Goal: Task Accomplishment & Management: Manage account settings

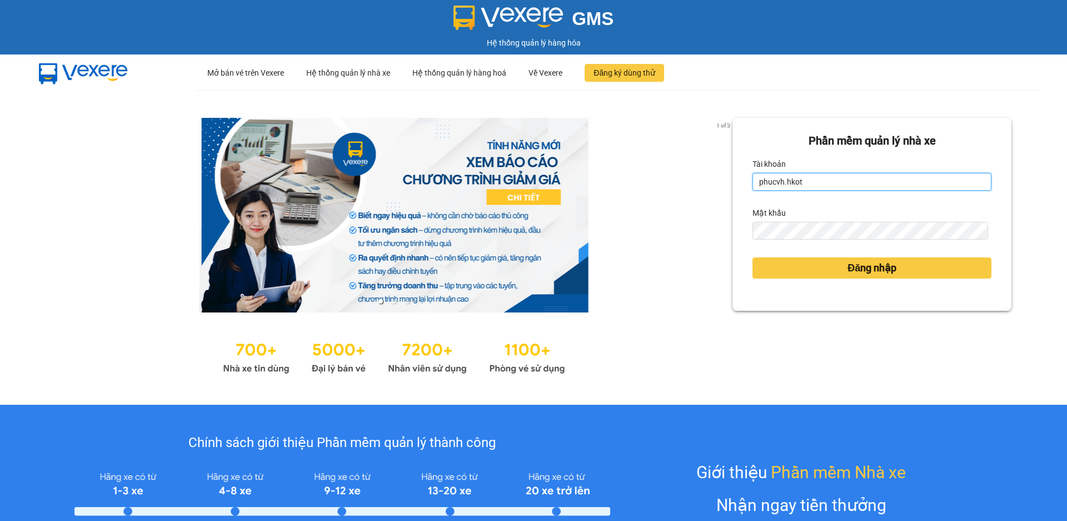
click at [820, 178] on input "phucvh.hkot" at bounding box center [871, 182] width 239 height 18
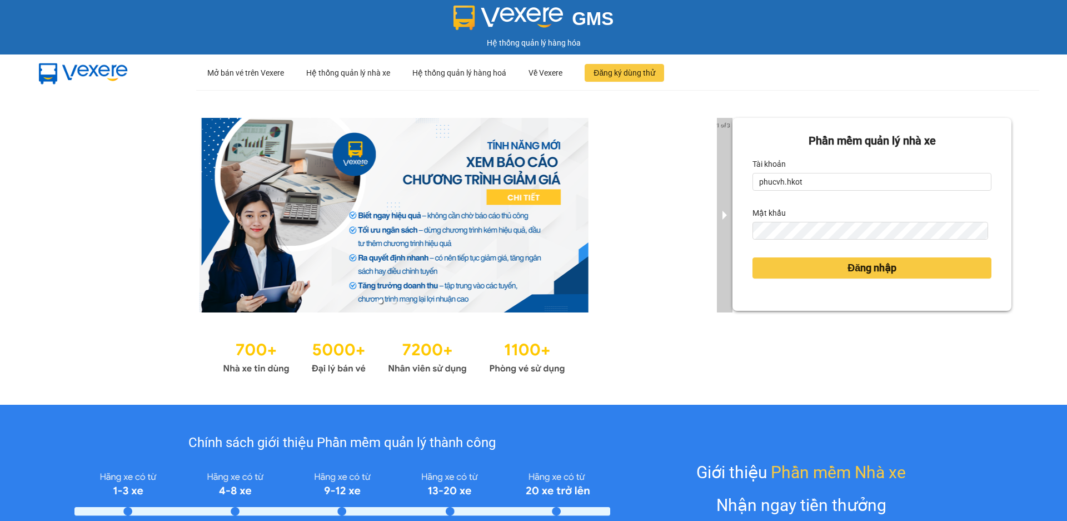
drag, startPoint x: 701, startPoint y: 242, endPoint x: 711, endPoint y: 231, distance: 15.0
click at [701, 242] on div at bounding box center [394, 215] width 677 height 195
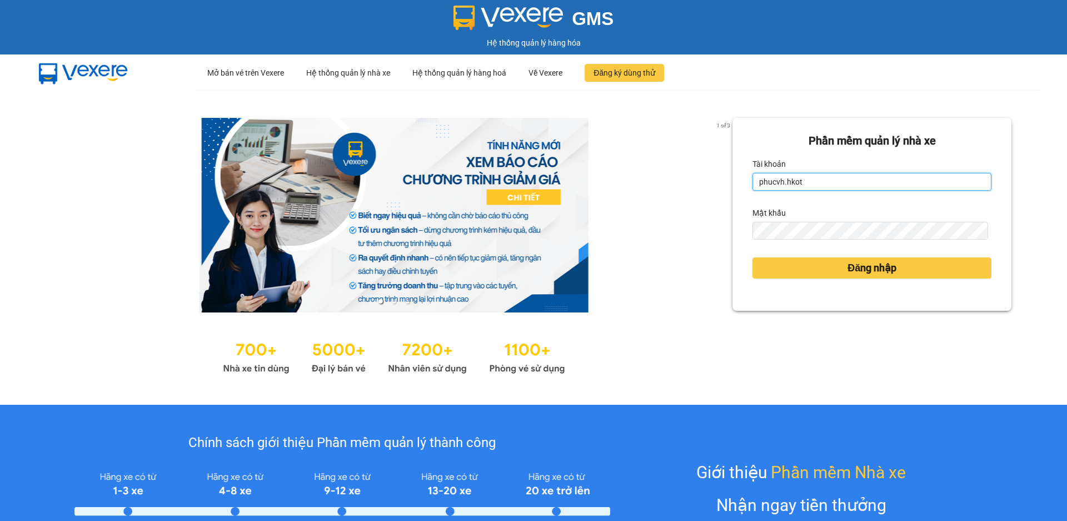
click at [777, 190] on input "phucvh.hkot" at bounding box center [871, 182] width 239 height 18
click at [778, 179] on input "phucvh.hkot" at bounding box center [871, 182] width 239 height 18
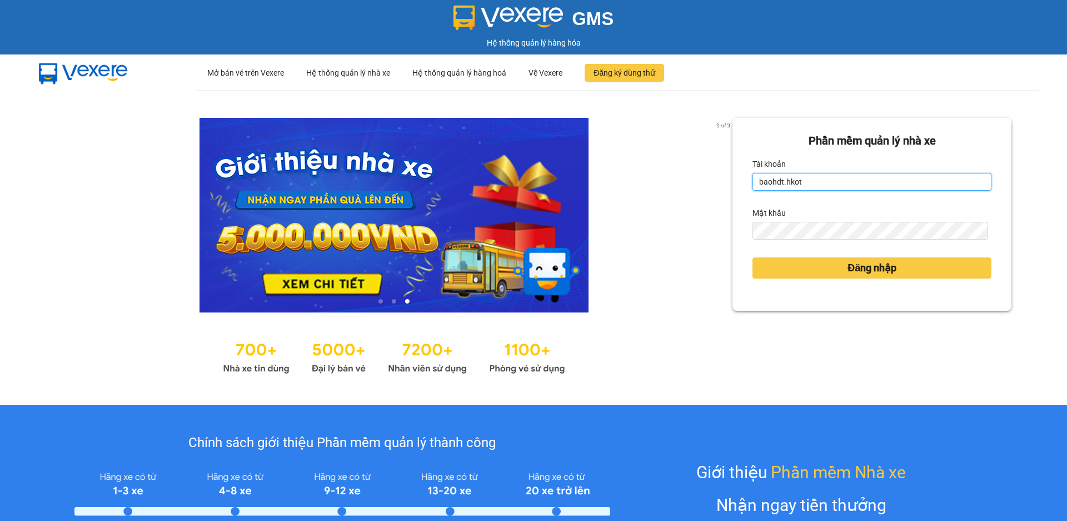
type input "baohdt.hkot"
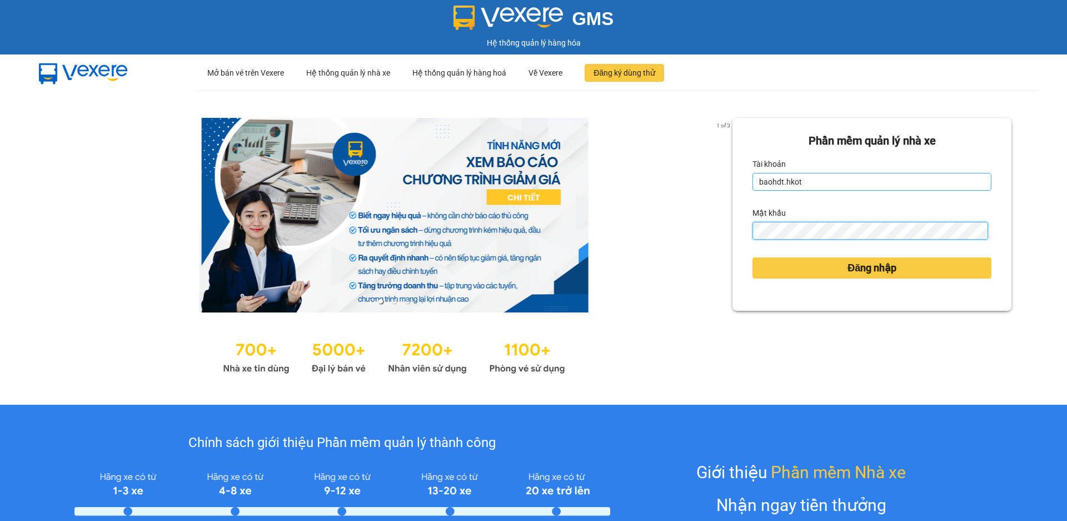
click at [752, 257] on button "Đăng nhập" at bounding box center [871, 267] width 239 height 21
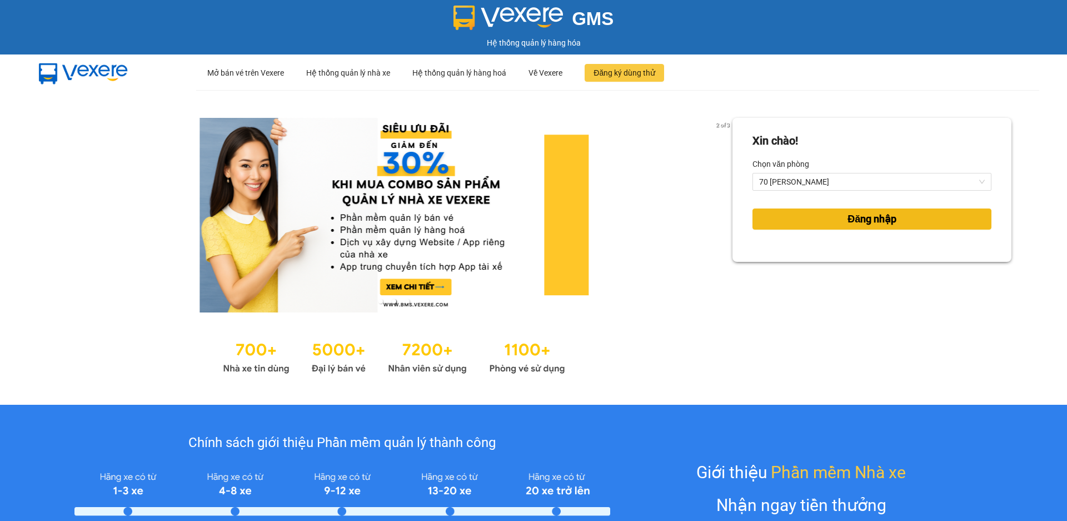
click at [817, 218] on button "Đăng nhập" at bounding box center [871, 218] width 239 height 21
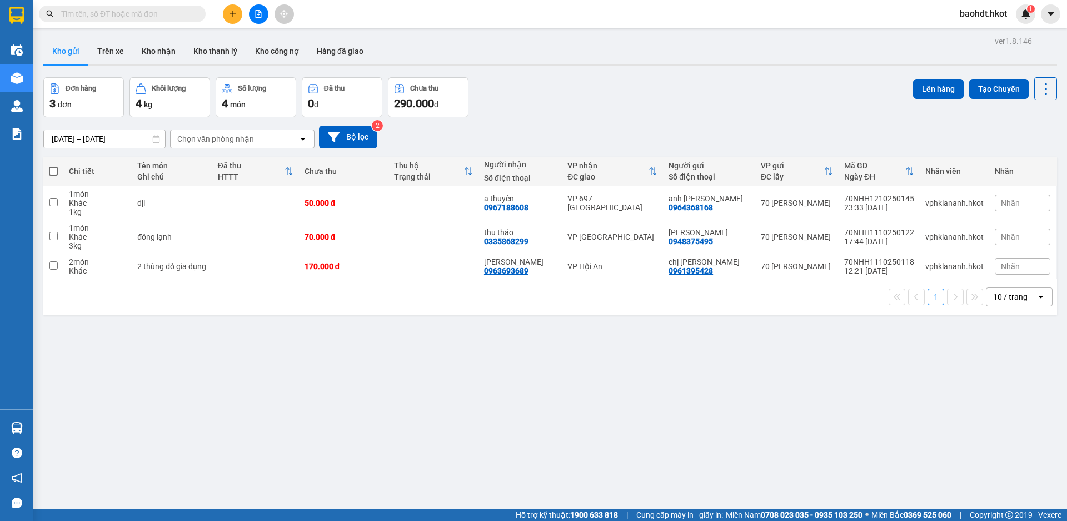
click at [116, 17] on input "text" at bounding box center [126, 14] width 131 height 12
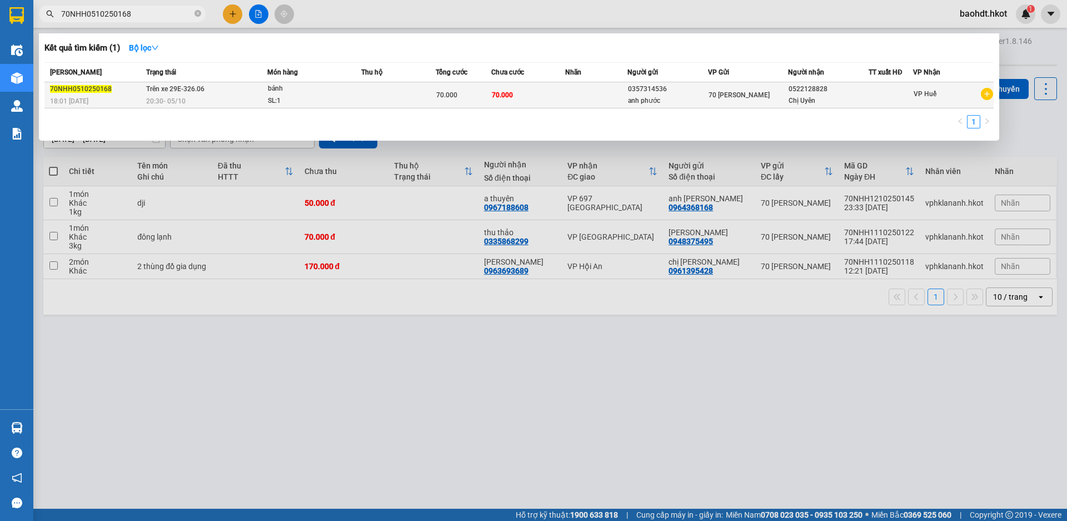
type input "70NHH0510250168"
click at [241, 102] on div "20:30 - 05/10" at bounding box center [206, 101] width 121 height 12
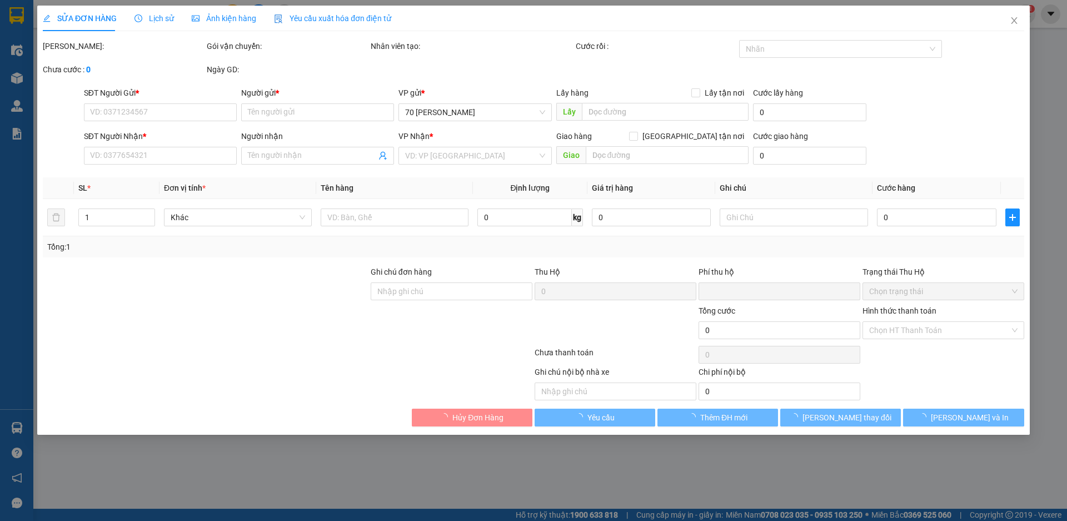
type input "0357314536"
type input "anh phước"
type input "0522128828"
type input "Chị Uyên"
type input "0"
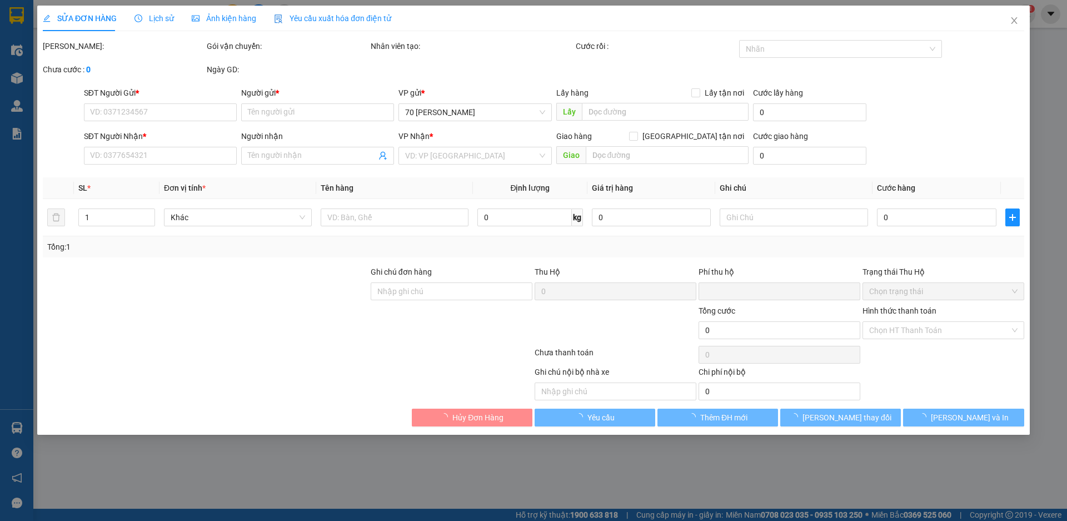
type input "70.000"
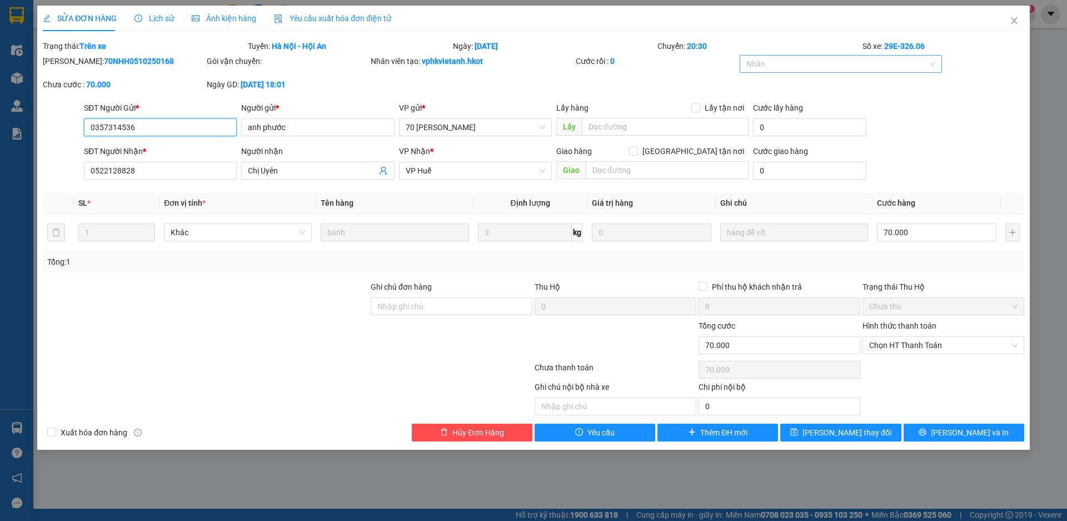
click at [823, 67] on div at bounding box center [835, 63] width 186 height 13
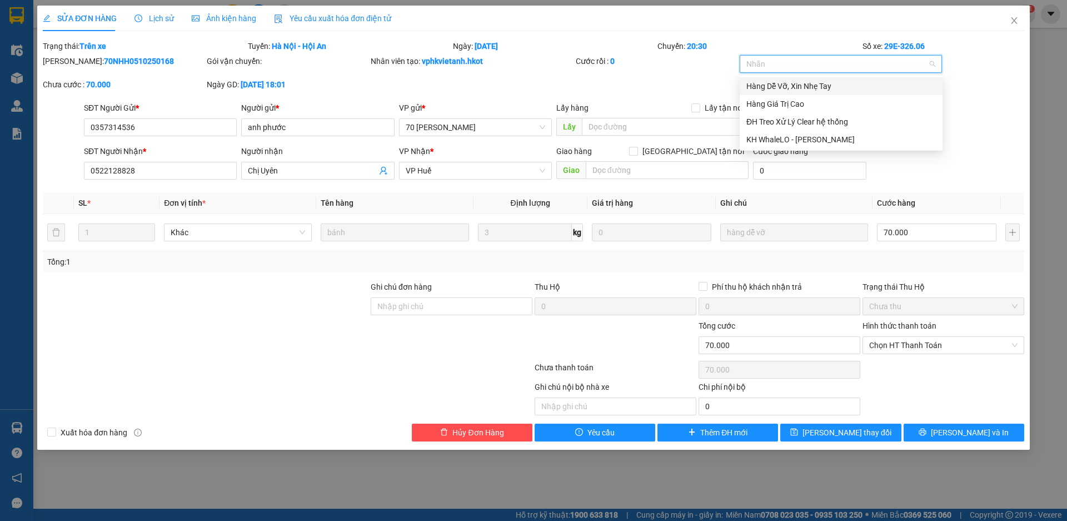
click at [822, 66] on div at bounding box center [835, 63] width 186 height 13
click at [676, 71] on div "Cước rồi : 0" at bounding box center [657, 66] width 164 height 23
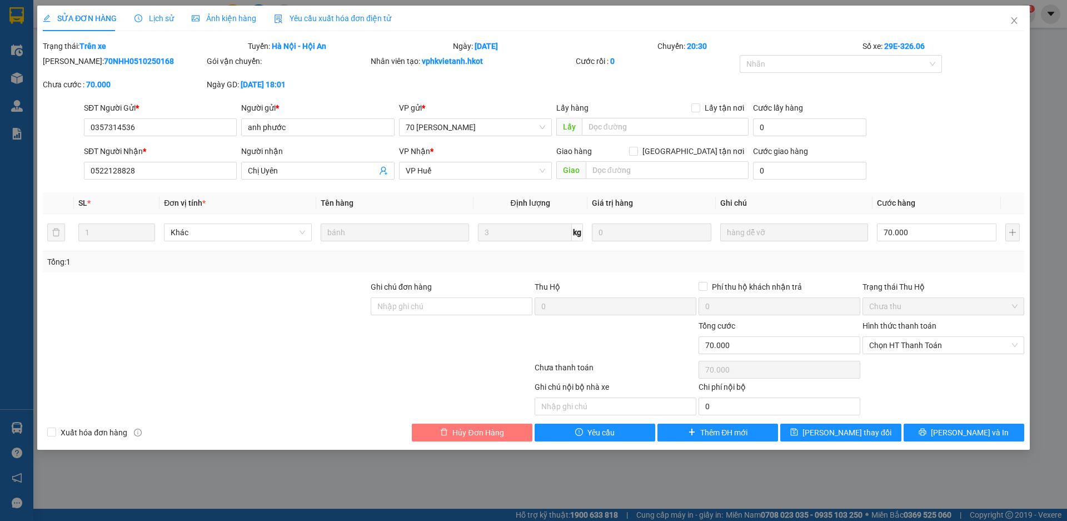
click at [468, 431] on span "Hủy Đơn Hàng" at bounding box center [477, 432] width 51 height 12
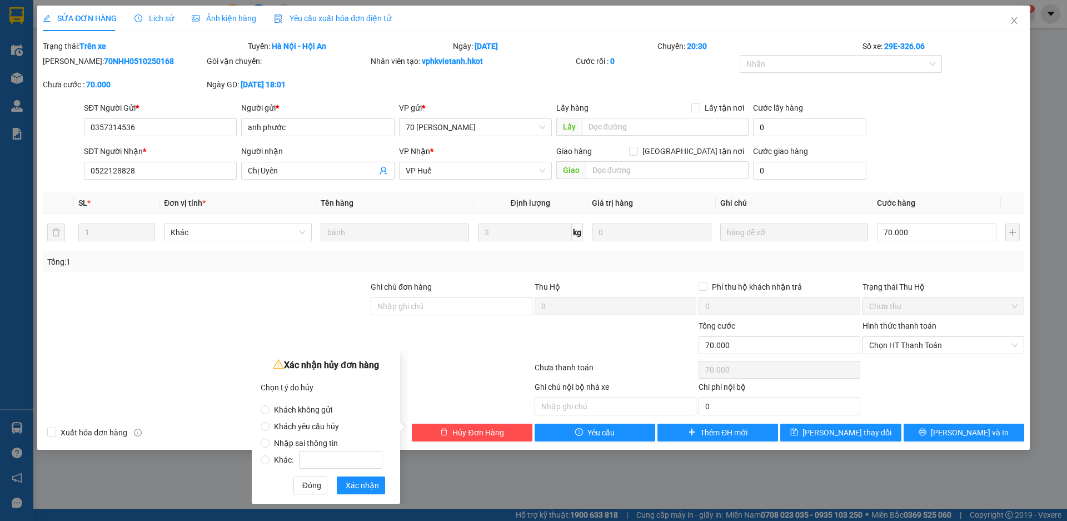
click at [280, 460] on span "Khác:" at bounding box center [328, 459] width 117 height 9
click at [270, 460] on input "Khác:" at bounding box center [265, 459] width 9 height 9
radio input "true"
click at [329, 462] on input "Khác:" at bounding box center [340, 460] width 83 height 18
type input "D"
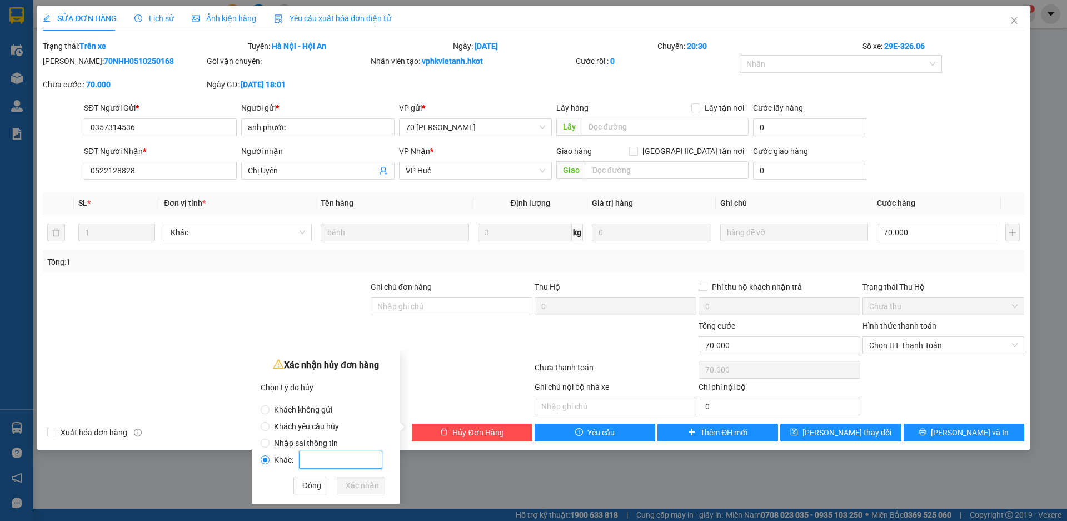
type input "D"
type input "Đơn không vận chuyển"
click at [365, 485] on span "Xác nhận" at bounding box center [362, 485] width 33 height 12
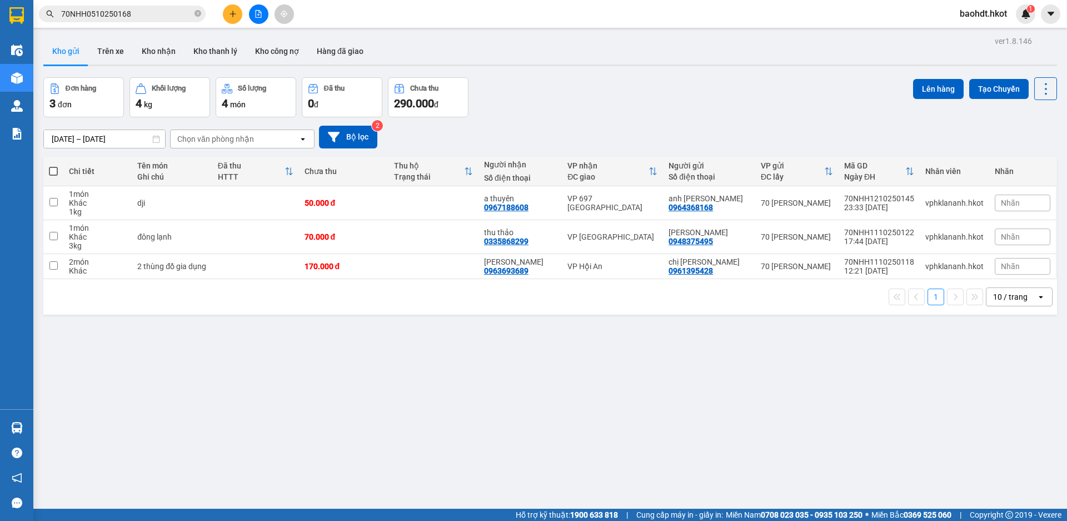
drag, startPoint x: 516, startPoint y: 326, endPoint x: 629, endPoint y: 122, distance: 233.1
click at [629, 122] on div "11/10/2025 – 13/10/2025 Press the down arrow key to interact with the calendar …" at bounding box center [550, 136] width 1014 height 39
click at [164, 13] on input "70NHH0510250168" at bounding box center [126, 14] width 131 height 12
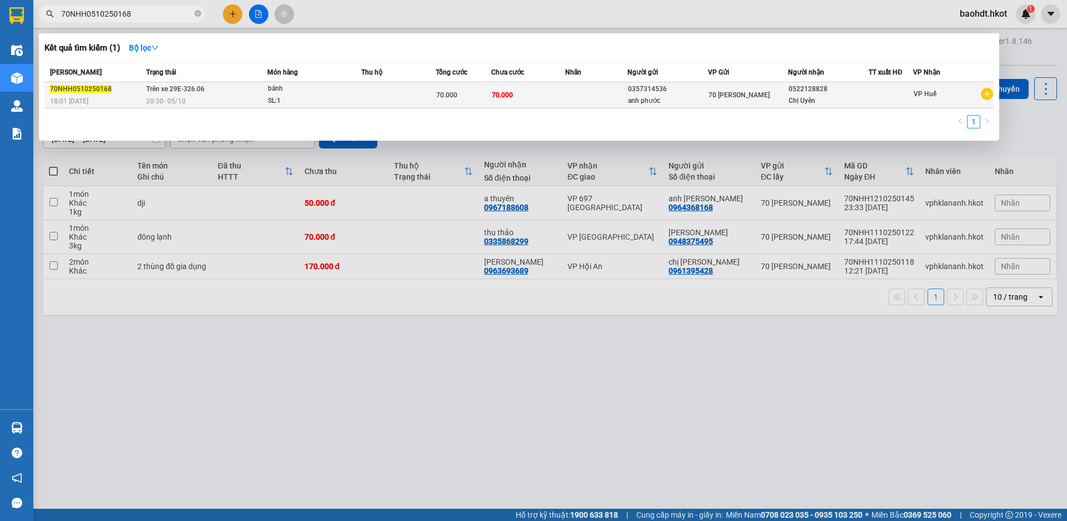
click at [931, 98] on span "VP Huế" at bounding box center [925, 94] width 23 height 8
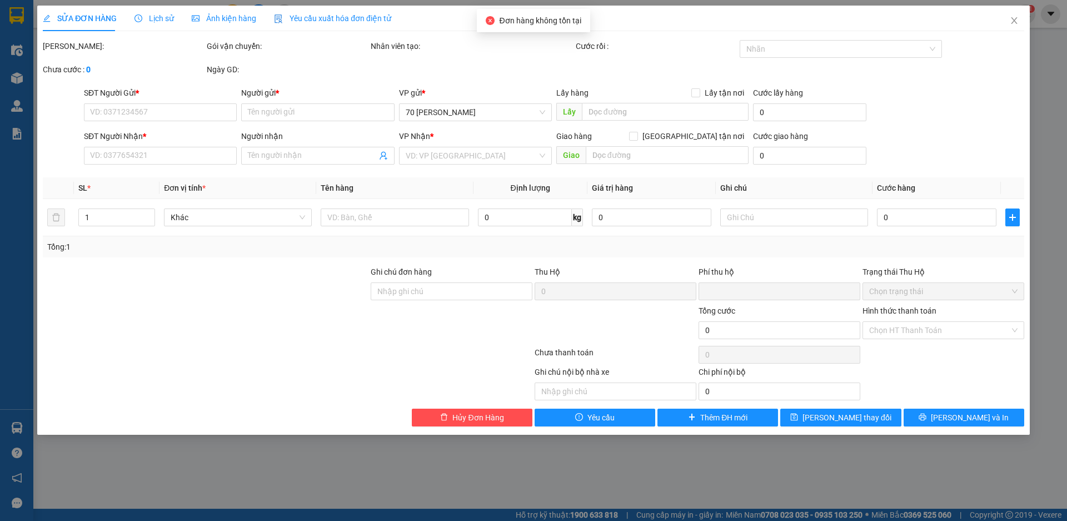
click at [885, 458] on div "SỬA ĐƠN HÀNG Lịch sử Ảnh kiện hàng Yêu cầu xuất hóa đơn điện tử Total Paid Fee …" at bounding box center [533, 260] width 1067 height 521
